Goal: Check status

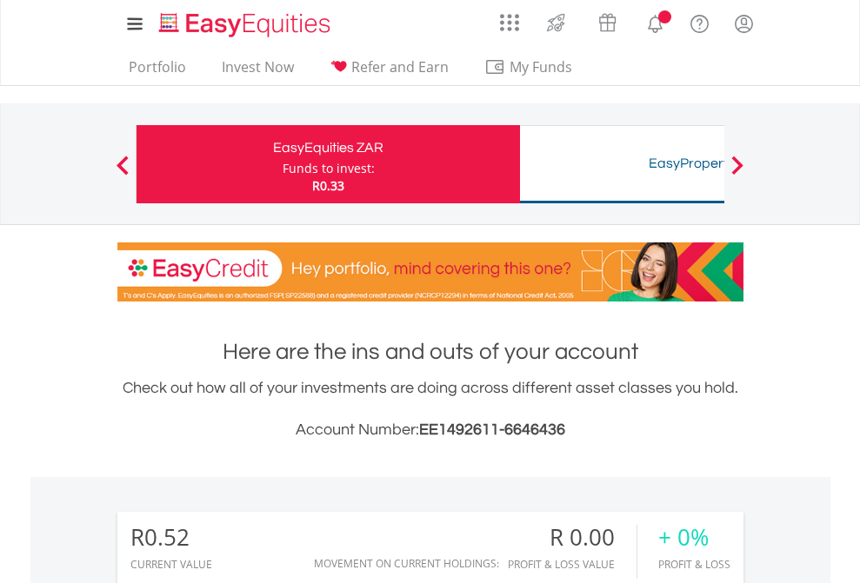
scroll to position [167, 273]
click at [283, 164] on div "Funds to invest:" at bounding box center [329, 168] width 92 height 17
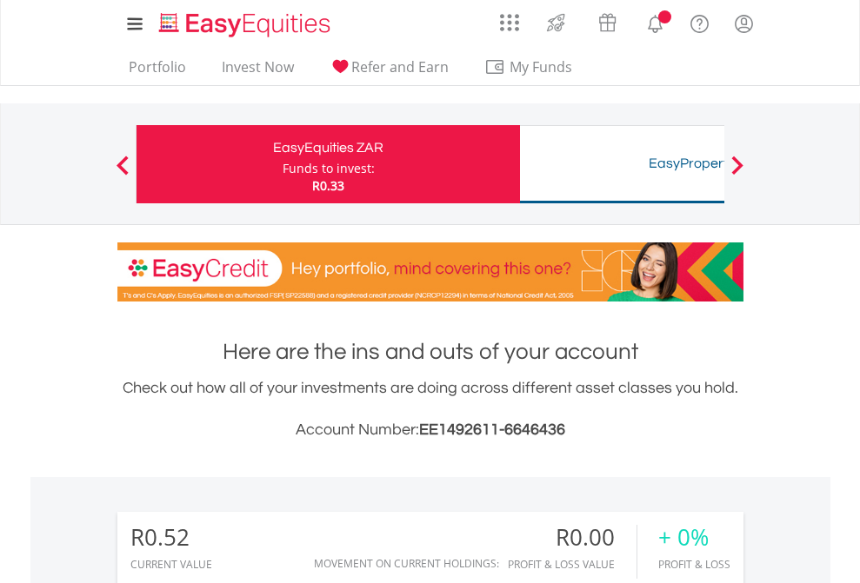
scroll to position [167, 273]
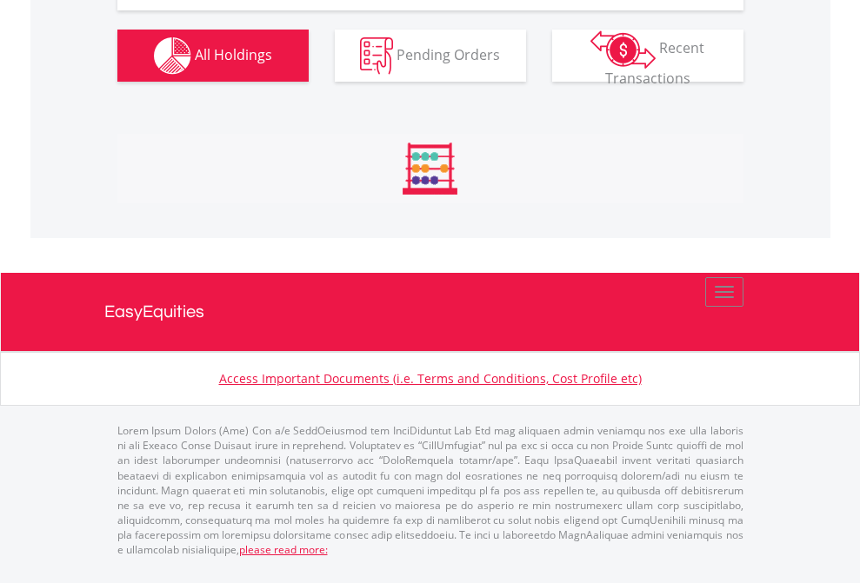
scroll to position [1762, 0]
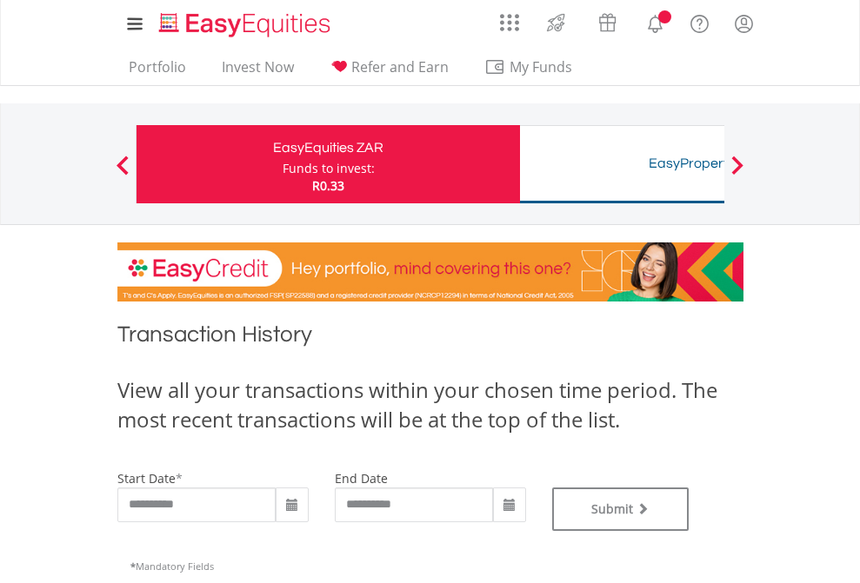
click at [283, 164] on div "Funds to invest:" at bounding box center [329, 168] width 92 height 17
